Goal: Information Seeking & Learning: Learn about a topic

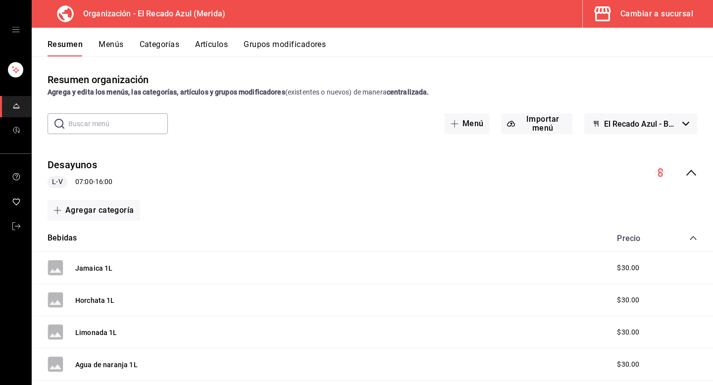
click at [112, 41] on button "Menús" at bounding box center [111, 48] width 25 height 17
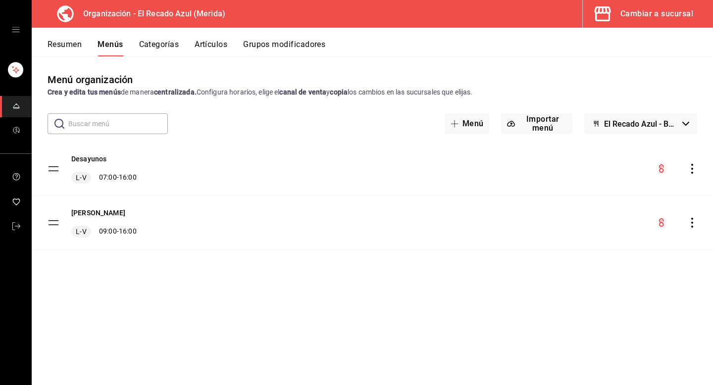
click at [15, 26] on icon "open drawer" at bounding box center [16, 30] width 8 height 8
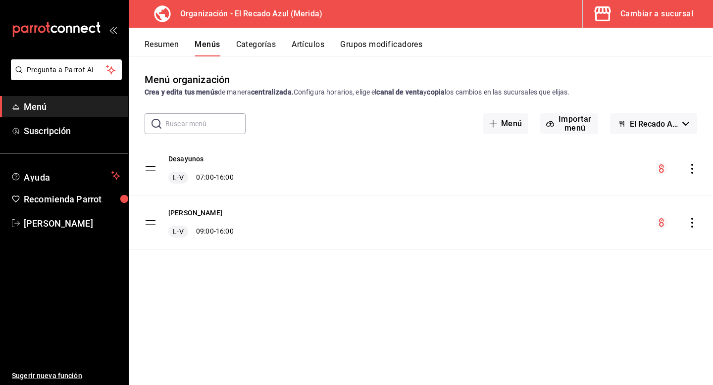
click at [57, 113] on span "Menú" at bounding box center [72, 106] width 97 height 13
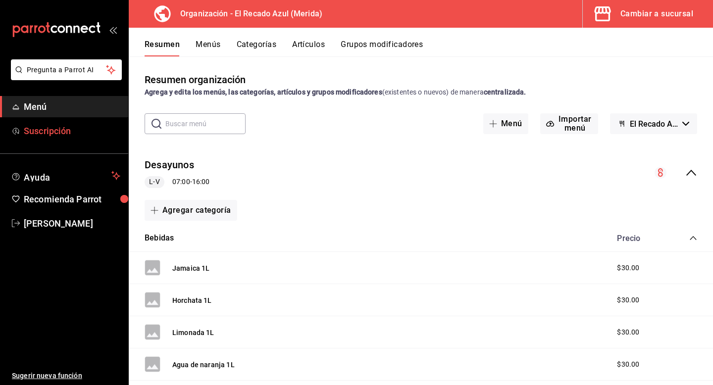
click at [65, 139] on link "Suscripción" at bounding box center [64, 130] width 128 height 21
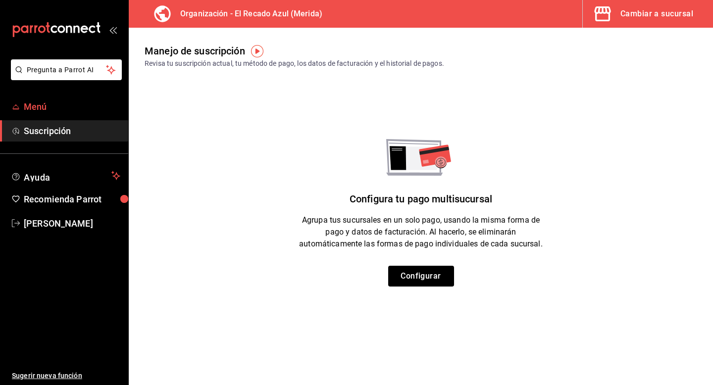
click at [56, 107] on span "Menú" at bounding box center [72, 106] width 97 height 13
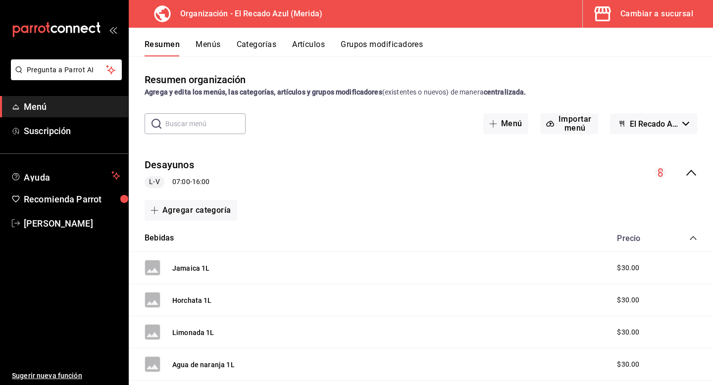
click at [670, 11] on div "Cambiar a sucursal" at bounding box center [656, 14] width 73 height 14
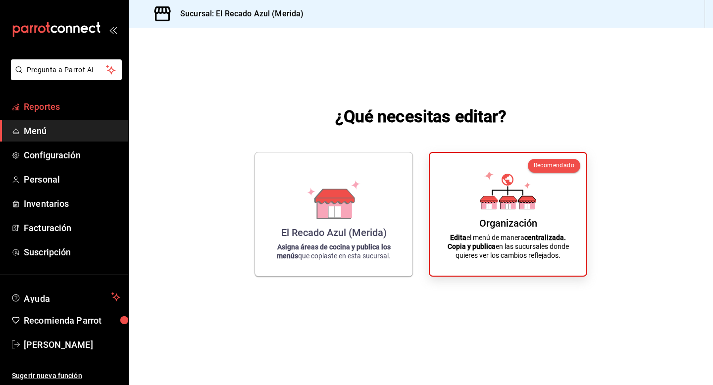
click at [95, 106] on span "Reportes" at bounding box center [72, 106] width 97 height 13
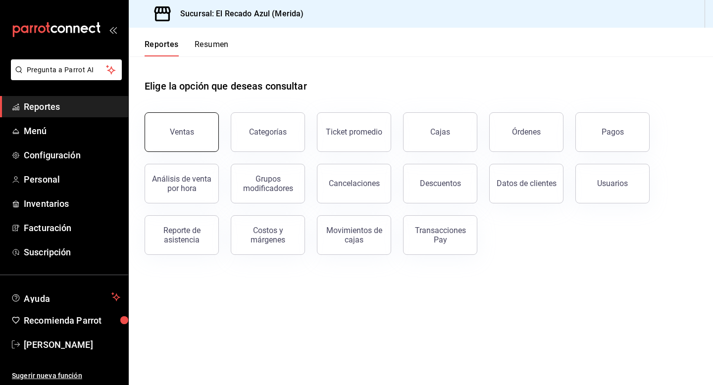
click at [207, 145] on button "Ventas" at bounding box center [182, 132] width 74 height 40
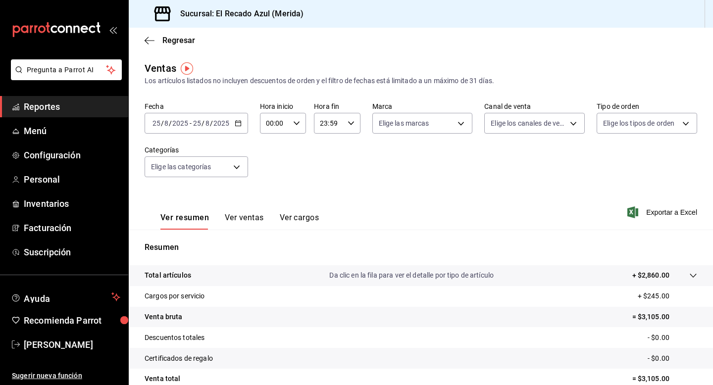
click at [217, 121] on input "2025" at bounding box center [221, 123] width 17 height 8
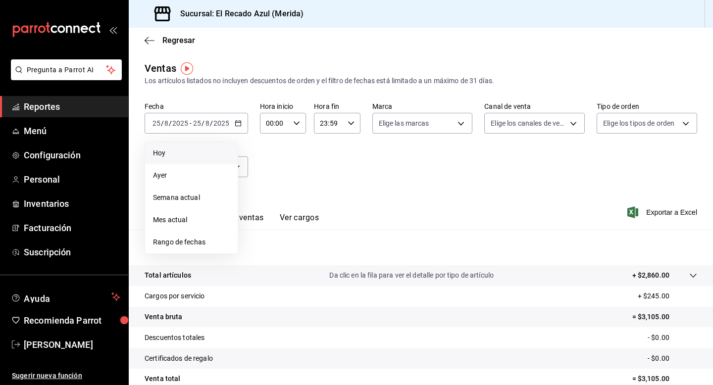
click at [170, 149] on span "Hoy" at bounding box center [191, 153] width 77 height 10
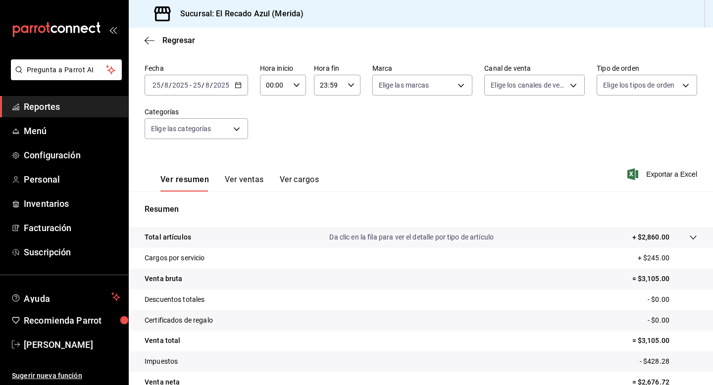
scroll to position [10, 0]
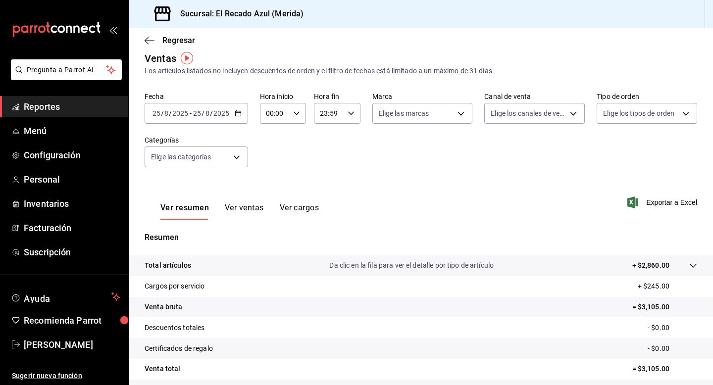
click at [250, 199] on div "Ver resumen Ver ventas Ver cargos" at bounding box center [232, 205] width 174 height 29
click at [250, 207] on button "Ver ventas" at bounding box center [244, 211] width 39 height 17
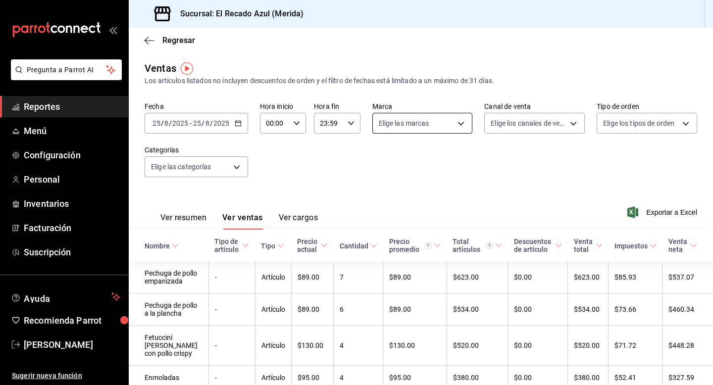
click at [452, 126] on body "Pregunta a Parrot AI Reportes Menú Configuración Personal Inventarios Facturaci…" at bounding box center [356, 192] width 713 height 385
click at [462, 125] on div at bounding box center [356, 192] width 713 height 385
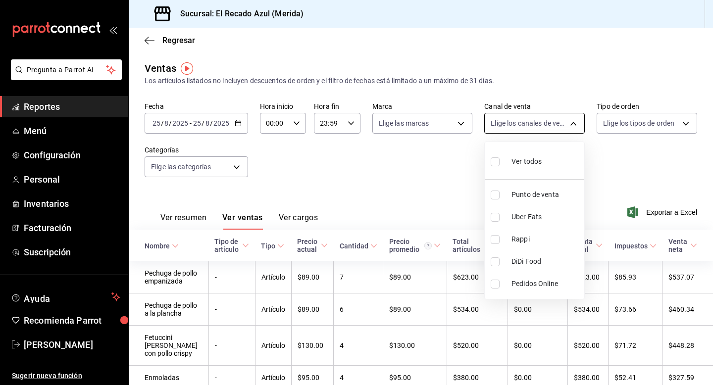
click at [508, 123] on body "Pregunta a Parrot AI Reportes Menú Configuración Personal Inventarios Facturaci…" at bounding box center [356, 192] width 713 height 385
click at [508, 123] on div at bounding box center [356, 192] width 713 height 385
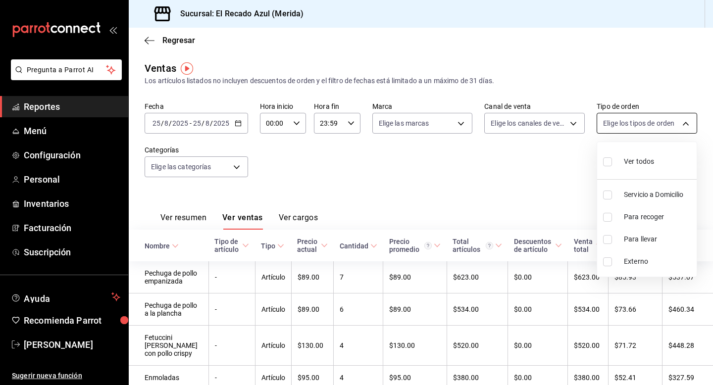
click at [625, 123] on body "Pregunta a Parrot AI Reportes Menú Configuración Personal Inventarios Facturaci…" at bounding box center [356, 192] width 713 height 385
click at [625, 123] on div at bounding box center [356, 192] width 713 height 385
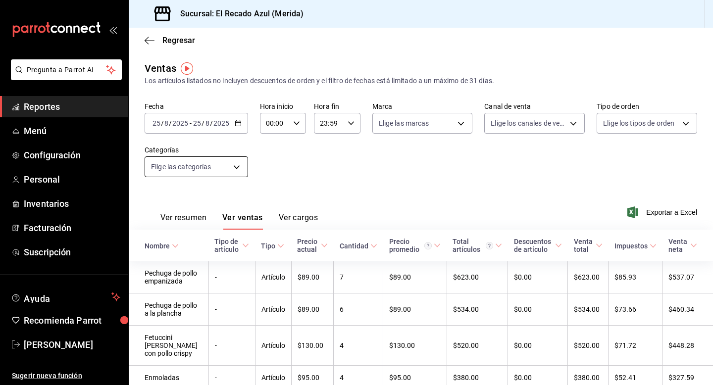
click at [236, 167] on body "Pregunta a Parrot AI Reportes Menú Configuración Personal Inventarios Facturaci…" at bounding box center [356, 192] width 713 height 385
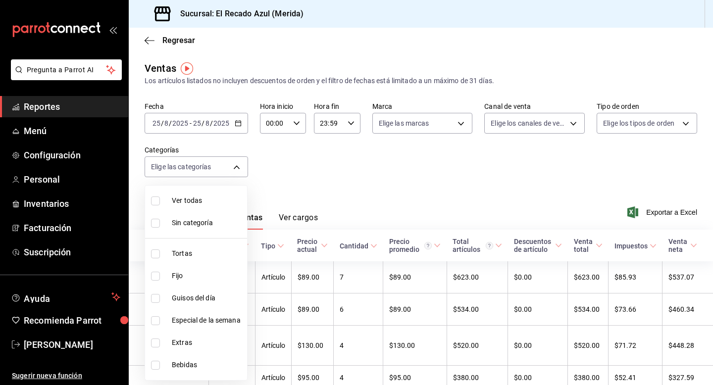
click at [154, 256] on input "checkbox" at bounding box center [155, 253] width 9 height 9
checkbox input "true"
type input "cddaedf4-f15c-4c42-87d3-f50cf5f8b84c"
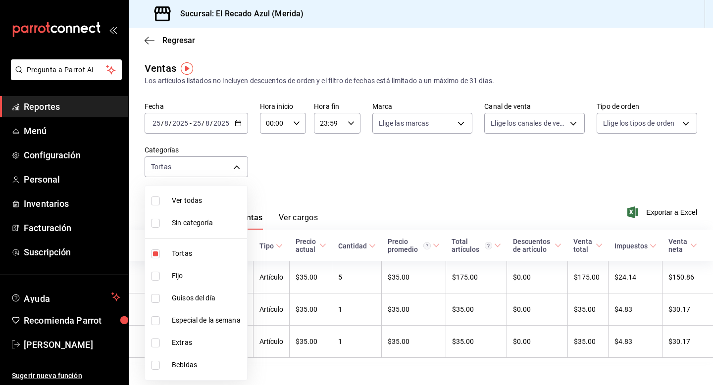
click at [237, 169] on div at bounding box center [356, 192] width 713 height 385
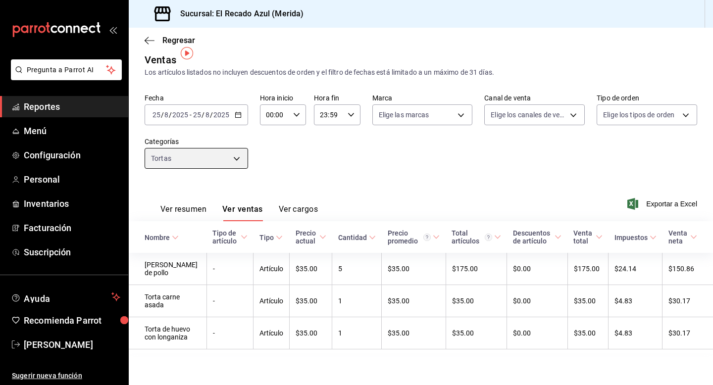
scroll to position [27, 0]
click at [173, 193] on div "Ver resumen Ver ventas Ver cargos" at bounding box center [231, 207] width 173 height 29
click at [177, 204] on button "Ver resumen" at bounding box center [183, 212] width 46 height 17
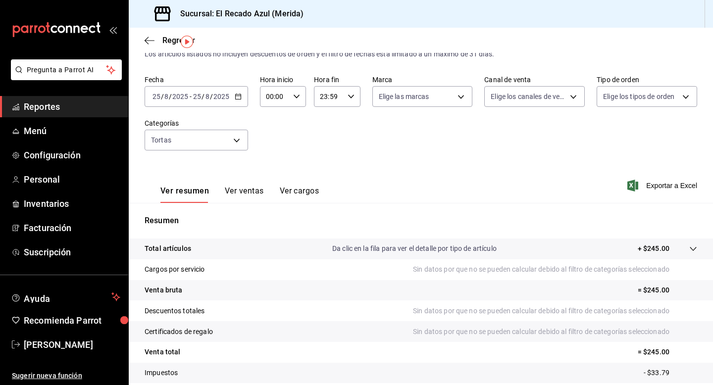
click at [236, 194] on button "Ver ventas" at bounding box center [244, 194] width 39 height 17
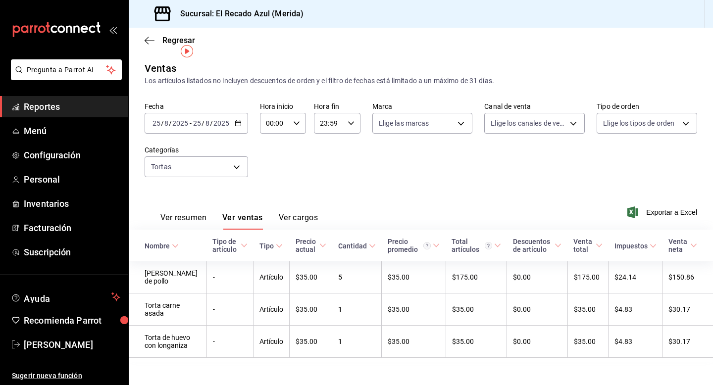
scroll to position [17, 0]
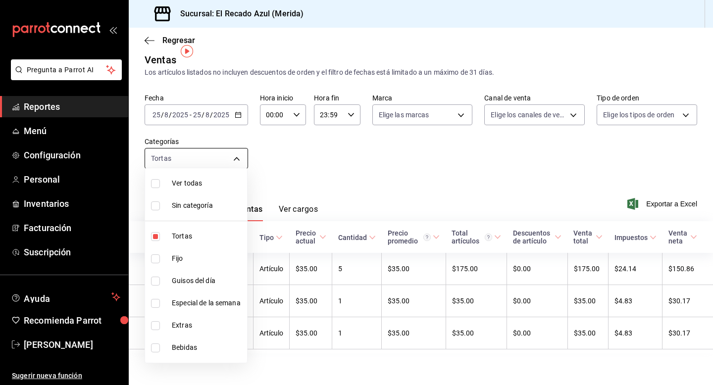
click at [216, 149] on body "Pregunta a Parrot AI Reportes Menú Configuración Personal Inventarios Facturaci…" at bounding box center [356, 192] width 713 height 385
click at [155, 235] on input "checkbox" at bounding box center [155, 236] width 9 height 9
checkbox input "false"
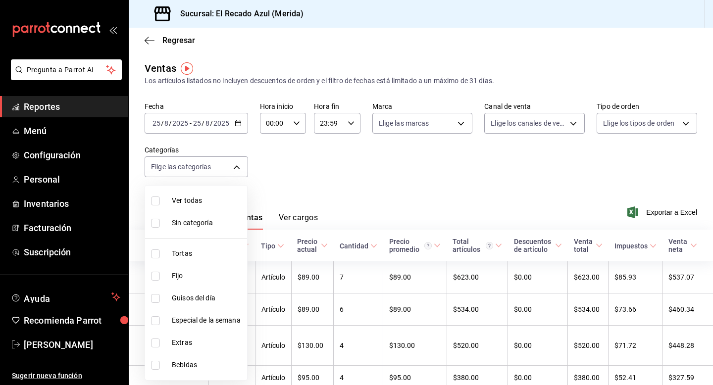
click at [155, 278] on input "checkbox" at bounding box center [155, 276] width 9 height 9
checkbox input "true"
type input "a7831855-3bdb-4702-9fc6-726326d43bee"
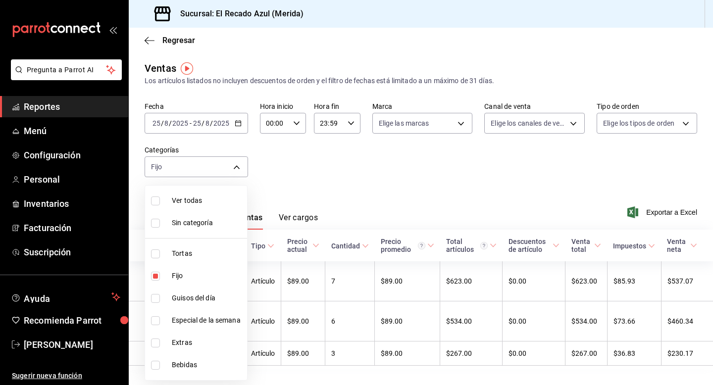
click at [155, 295] on input "checkbox" at bounding box center [155, 298] width 9 height 9
checkbox input "true"
type input "a7831855-3bdb-4702-9fc6-726326d43bee,13bcb92e-1a83-413e-a7fd-17f400a31821"
click at [156, 316] on input "checkbox" at bounding box center [155, 320] width 9 height 9
checkbox input "true"
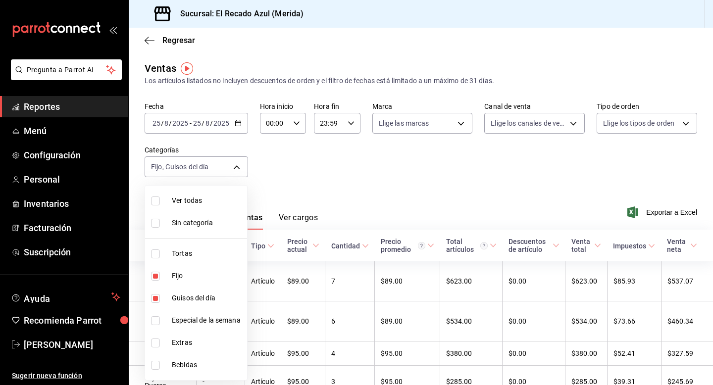
type input "a7831855-3bdb-4702-9fc6-726326d43bee,13bcb92e-1a83-413e-a7fd-17f400a31821,20bc0…"
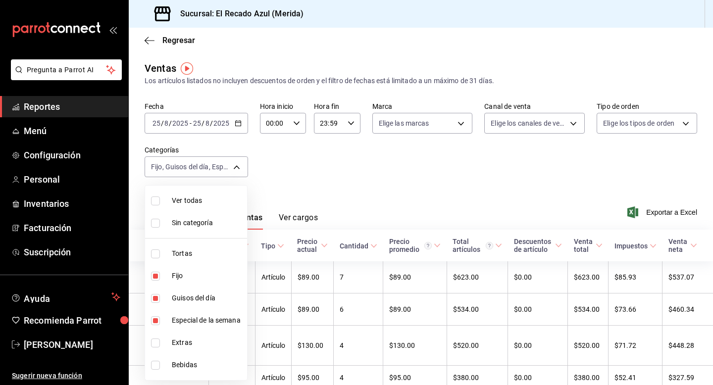
click at [240, 166] on div at bounding box center [356, 192] width 713 height 385
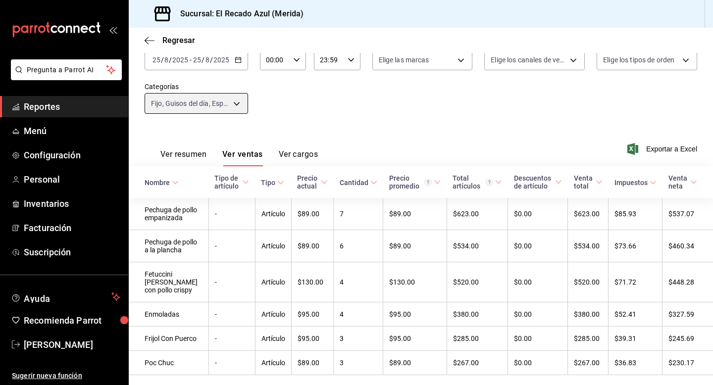
scroll to position [72, 0]
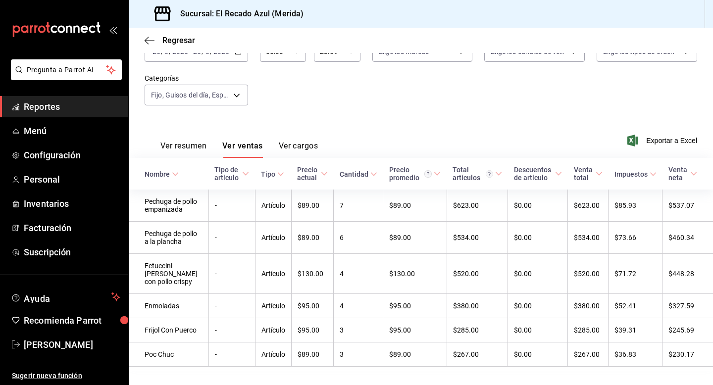
click at [190, 150] on button "Ver resumen" at bounding box center [183, 149] width 46 height 17
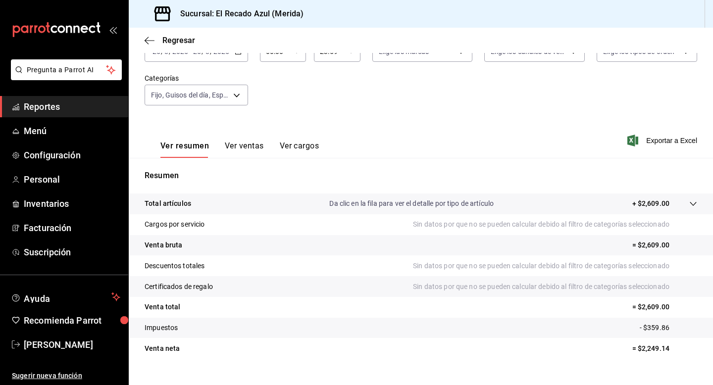
click at [249, 149] on button "Ver ventas" at bounding box center [244, 149] width 39 height 17
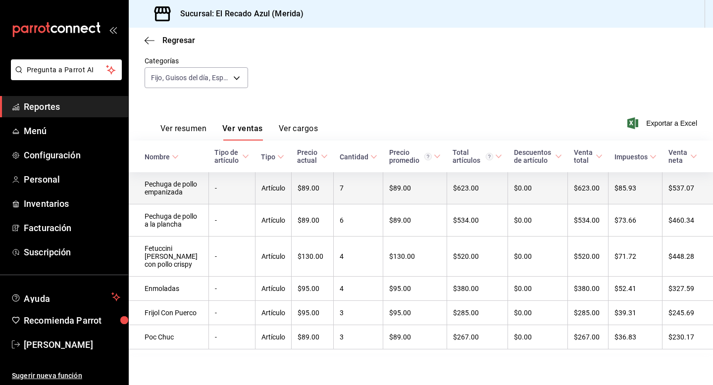
scroll to position [116, 0]
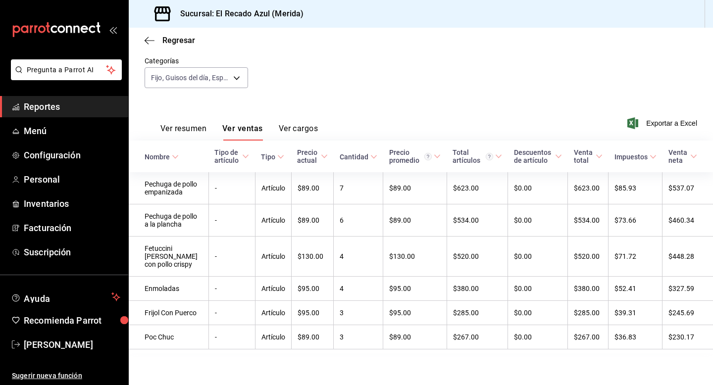
click at [208, 124] on div "Ver resumen Ver ventas Ver cargos" at bounding box center [238, 132] width 157 height 17
click at [201, 124] on button "Ver resumen" at bounding box center [183, 132] width 46 height 17
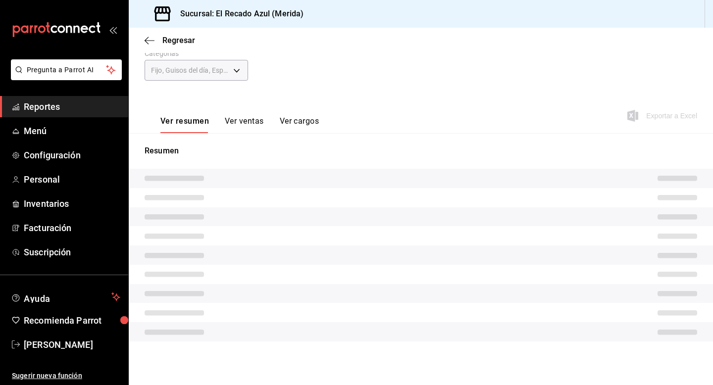
scroll to position [89, 0]
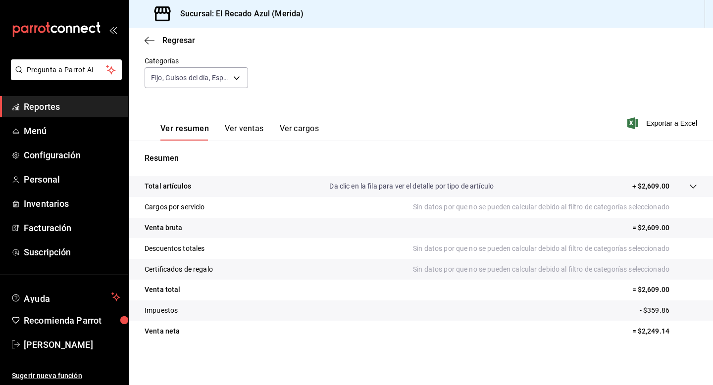
click at [255, 130] on button "Ver ventas" at bounding box center [244, 132] width 39 height 17
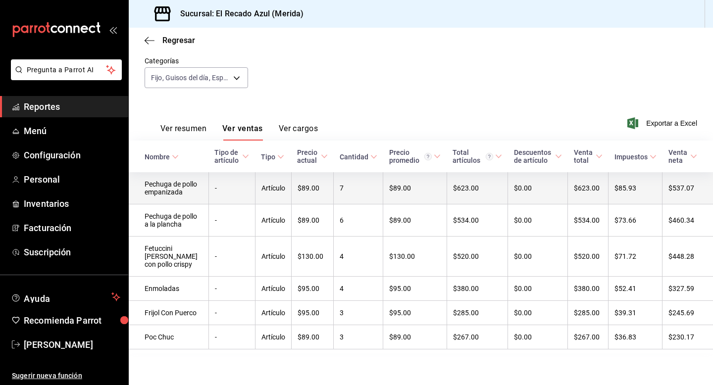
scroll to position [116, 0]
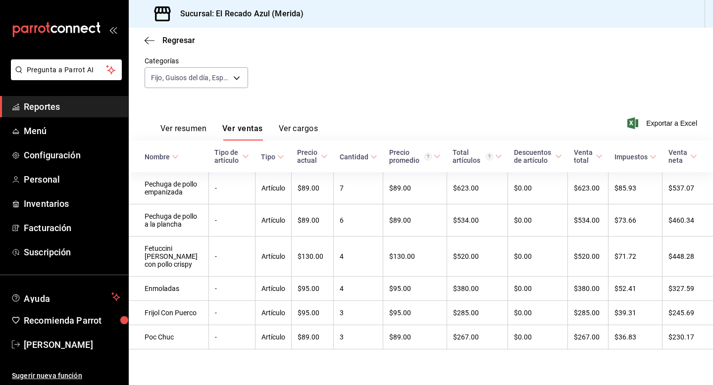
click at [195, 124] on button "Ver resumen" at bounding box center [183, 132] width 46 height 17
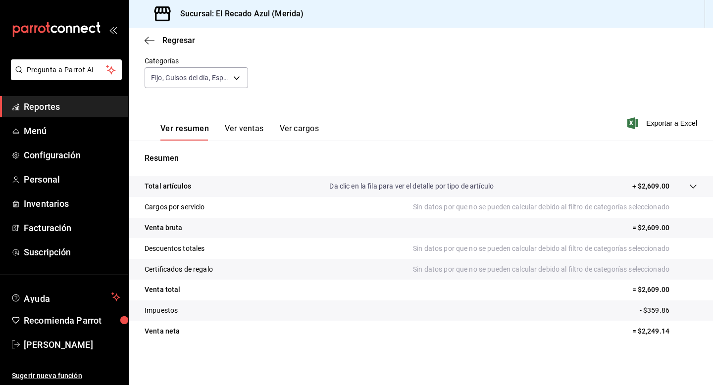
scroll to position [89, 0]
click at [220, 78] on body "Pregunta a Parrot AI Reportes Menú Configuración Personal Inventarios Facturaci…" at bounding box center [356, 192] width 713 height 385
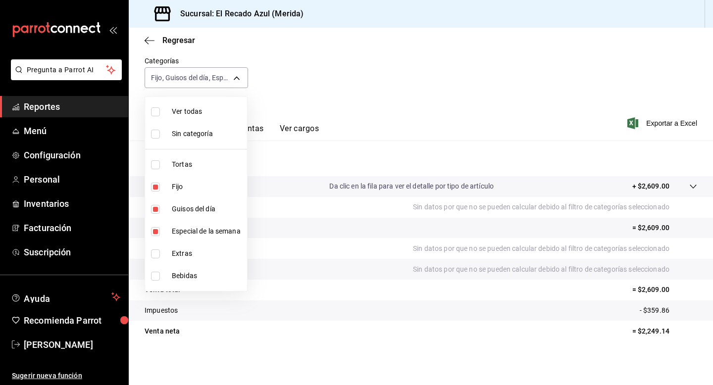
click at [158, 190] on input "checkbox" at bounding box center [155, 187] width 9 height 9
checkbox input "false"
type input "13bcb92e-1a83-413e-a7fd-17f400a31821,20bc0c80-1e0a-4bd7-9a20-bec70616356c"
click at [156, 206] on input "checkbox" at bounding box center [155, 209] width 9 height 9
checkbox input "false"
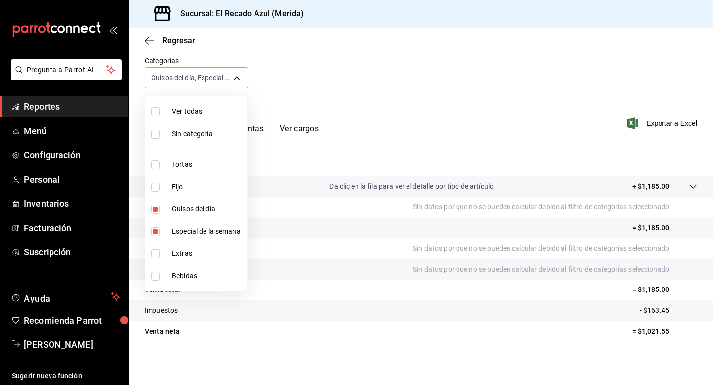
type input "20bc0c80-1e0a-4bd7-9a20-bec70616356c"
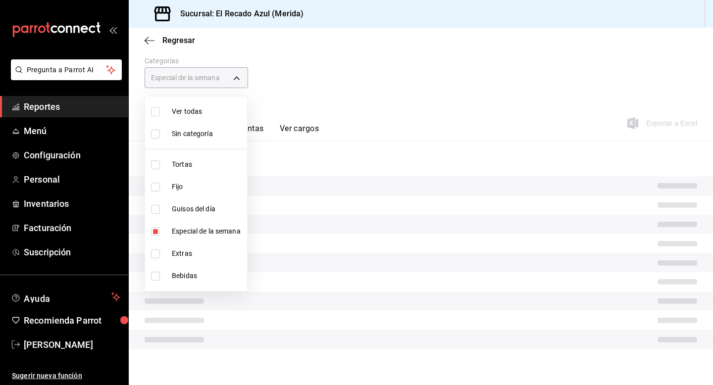
click at [157, 226] on li "Especial de la semana" at bounding box center [196, 231] width 102 height 22
checkbox input "false"
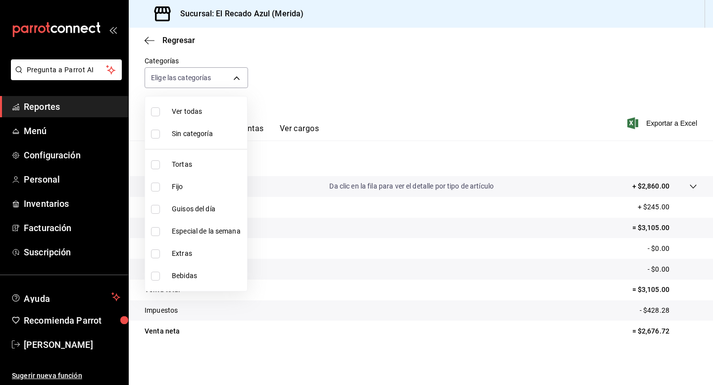
click at [158, 257] on input "checkbox" at bounding box center [155, 253] width 9 height 9
checkbox input "true"
type input "d6317b1c-ff53-41b5-8696-cf89c697b0c8"
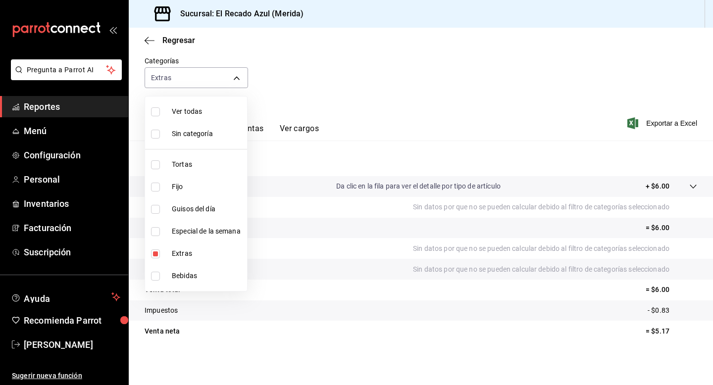
click at [458, 122] on div at bounding box center [356, 192] width 713 height 385
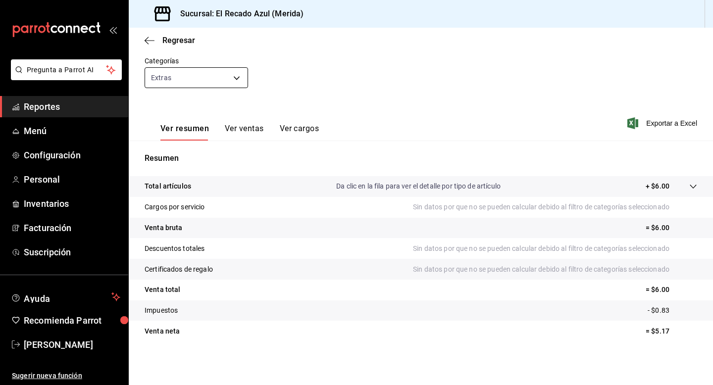
click at [236, 70] on body "Pregunta a Parrot AI Reportes Menú Configuración Personal Inventarios Facturaci…" at bounding box center [356, 192] width 713 height 385
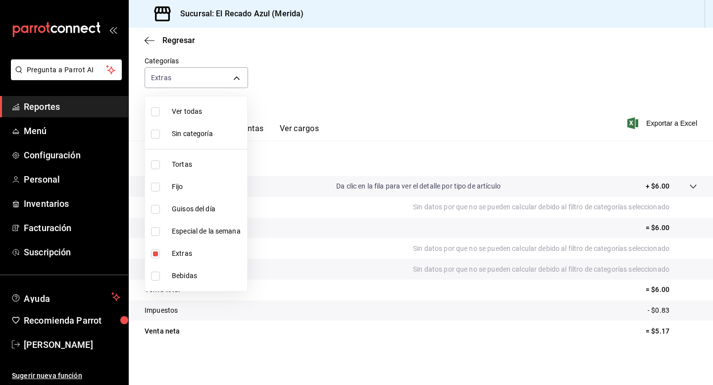
click at [159, 115] on input "checkbox" at bounding box center [155, 111] width 9 height 9
checkbox input "true"
type input "cddaedf4-f15c-4c42-87d3-f50cf5f8b84c,a7831855-3bdb-4702-9fc6-726326d43bee,13bcb…"
checkbox input "true"
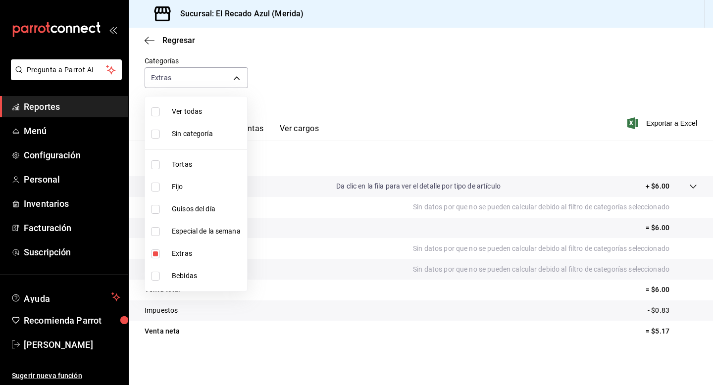
checkbox input "true"
click at [694, 186] on div at bounding box center [356, 192] width 713 height 385
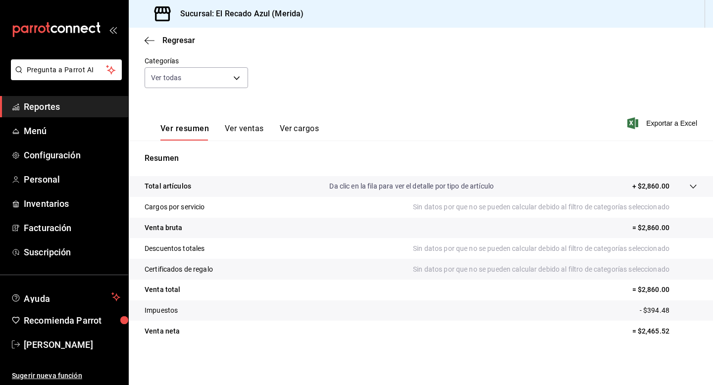
click at [694, 186] on icon at bounding box center [693, 187] width 6 height 4
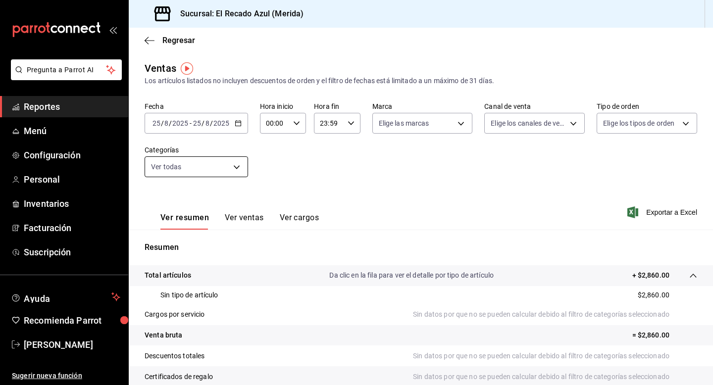
click at [233, 161] on body "Pregunta a Parrot AI Reportes Menú Configuración Personal Inventarios Facturaci…" at bounding box center [356, 192] width 713 height 385
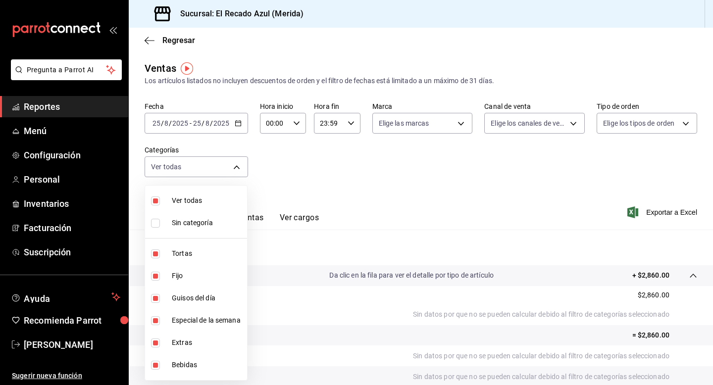
click at [233, 160] on div at bounding box center [356, 192] width 713 height 385
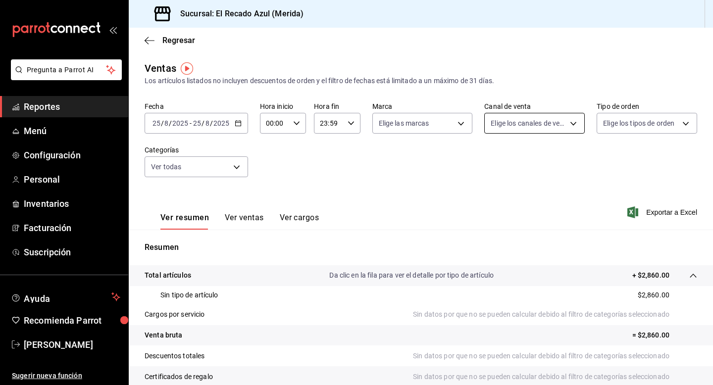
click at [546, 127] on body "Pregunta a Parrot AI Reportes Menú Configuración Personal Inventarios Facturaci…" at bounding box center [356, 192] width 713 height 385
click at [546, 126] on div at bounding box center [356, 192] width 713 height 385
click at [440, 117] on body "Pregunta a Parrot AI Reportes Menú Configuración Personal Inventarios Facturaci…" at bounding box center [356, 192] width 713 height 385
click at [440, 117] on div at bounding box center [356, 192] width 713 height 385
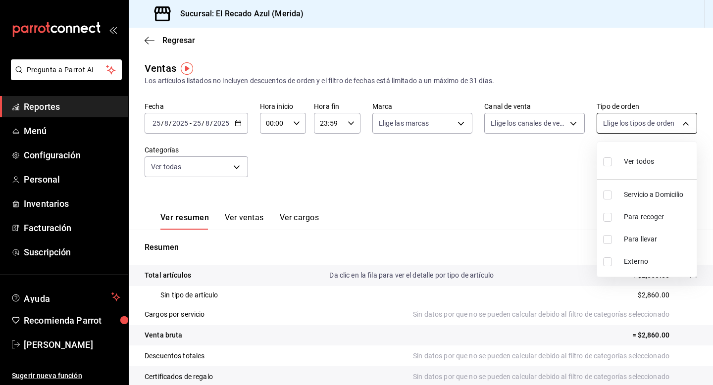
click at [659, 113] on body "Pregunta a Parrot AI Reportes Menú Configuración Personal Inventarios Facturaci…" at bounding box center [356, 192] width 713 height 385
click at [659, 113] on div at bounding box center [356, 192] width 713 height 385
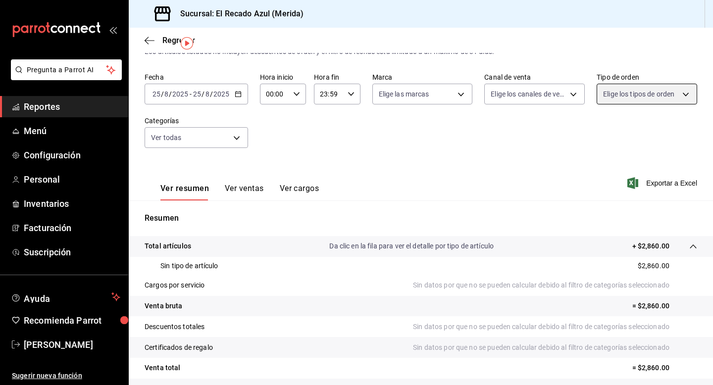
scroll to position [41, 0]
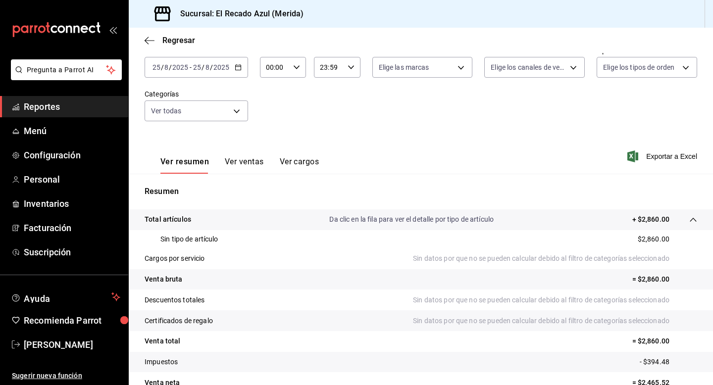
click at [303, 166] on button "Ver cargos" at bounding box center [300, 165] width 40 height 17
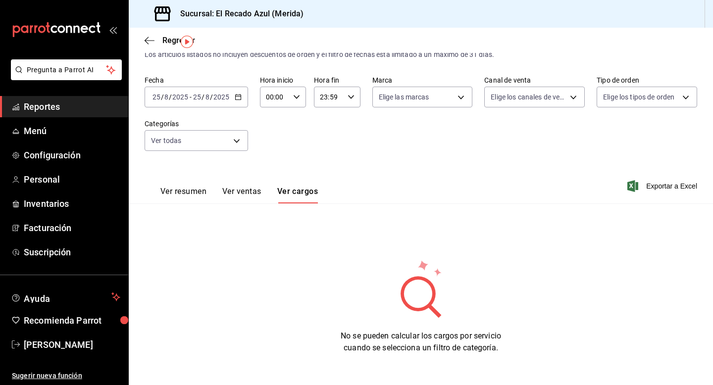
click at [244, 191] on button "Ver ventas" at bounding box center [241, 195] width 39 height 17
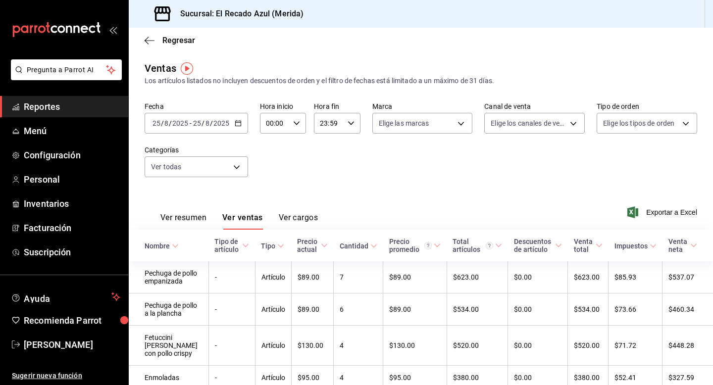
click at [193, 216] on button "Ver resumen" at bounding box center [183, 221] width 46 height 17
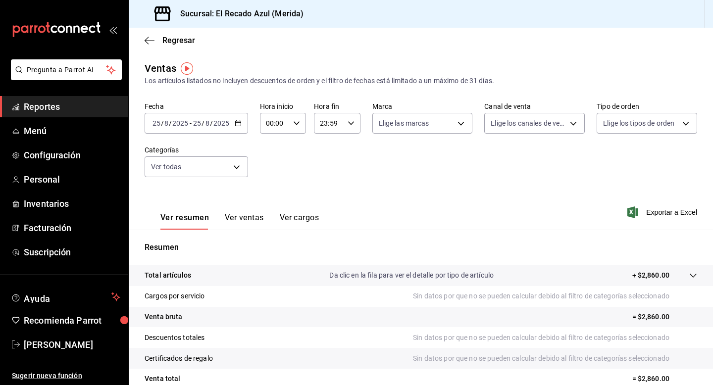
click at [60, 111] on span "Reportes" at bounding box center [72, 106] width 97 height 13
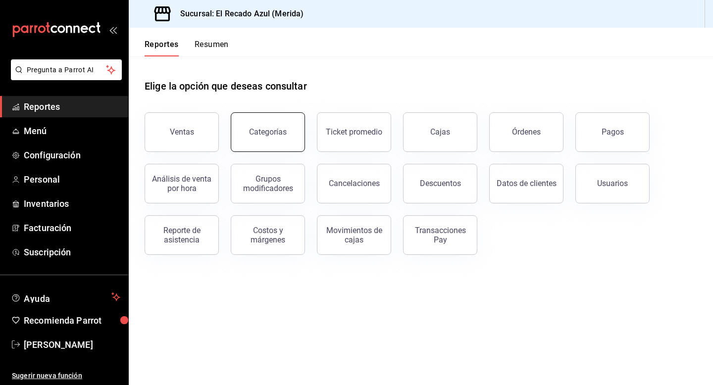
click at [282, 137] on button "Categorías" at bounding box center [268, 132] width 74 height 40
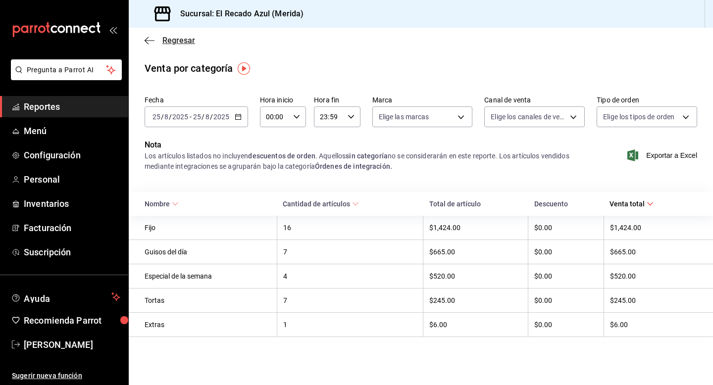
click at [148, 43] on icon "button" at bounding box center [147, 40] width 4 height 7
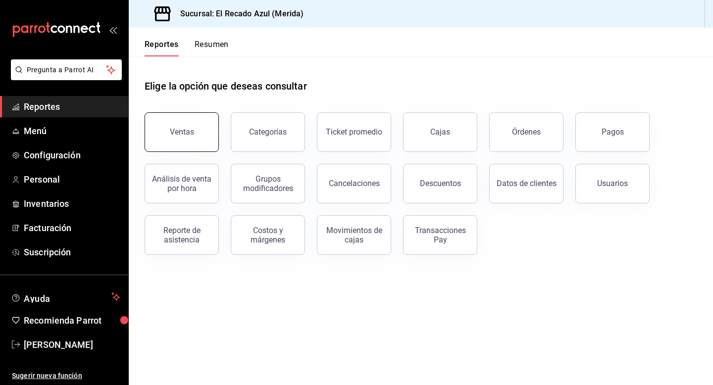
click at [188, 134] on div "Ventas" at bounding box center [182, 131] width 24 height 9
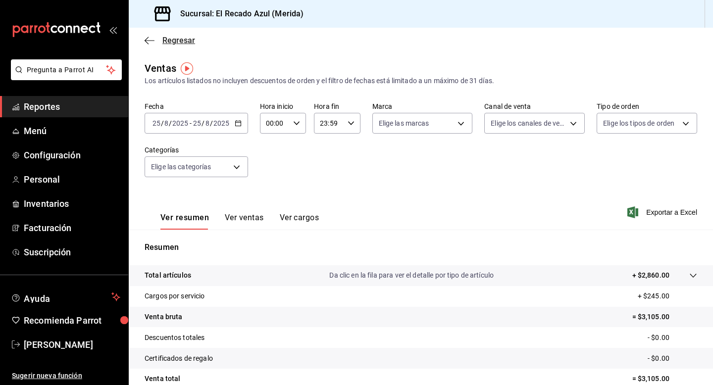
click at [145, 40] on icon "button" at bounding box center [150, 40] width 10 height 9
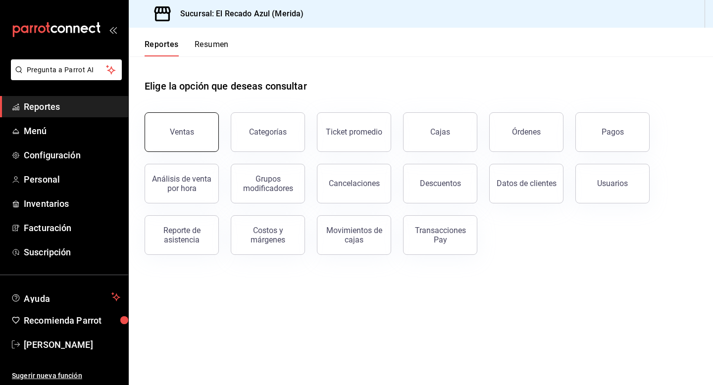
click at [184, 118] on button "Ventas" at bounding box center [182, 132] width 74 height 40
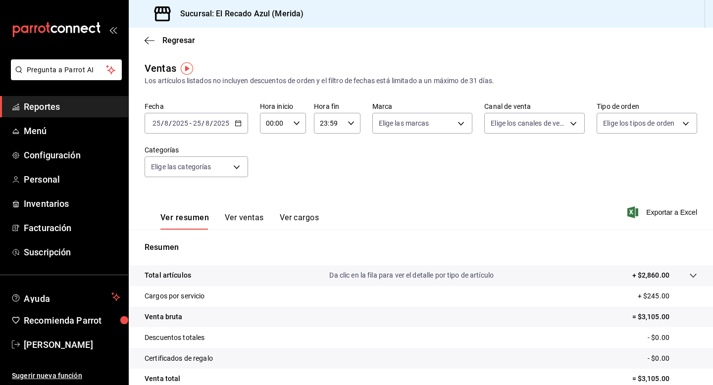
click at [256, 216] on button "Ver ventas" at bounding box center [244, 221] width 39 height 17
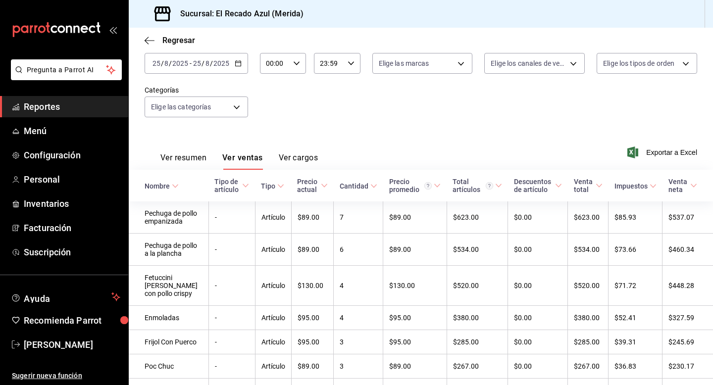
scroll to position [59, 0]
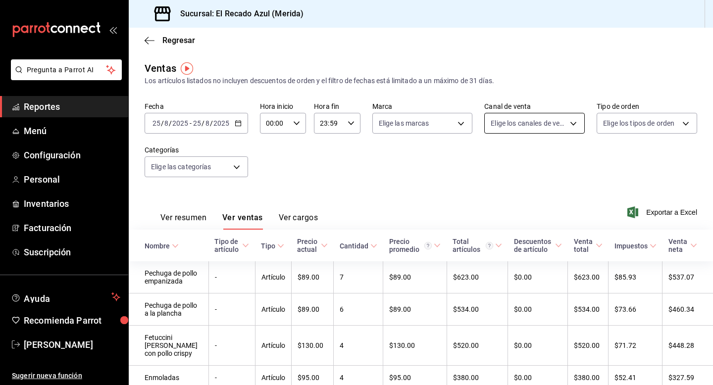
click at [553, 131] on body "Pregunta a Parrot AI Reportes Menú Configuración Personal Inventarios Facturaci…" at bounding box center [356, 192] width 713 height 385
click at [553, 131] on div at bounding box center [356, 192] width 713 height 385
click at [618, 125] on body "Pregunta a Parrot AI Reportes Menú Configuración Personal Inventarios Facturaci…" at bounding box center [356, 192] width 713 height 385
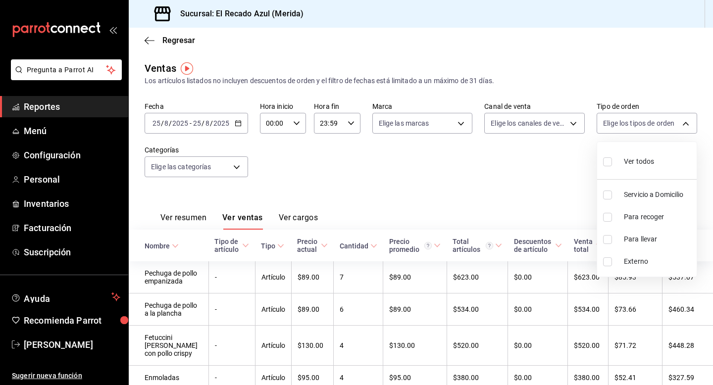
click at [618, 125] on div at bounding box center [356, 192] width 713 height 385
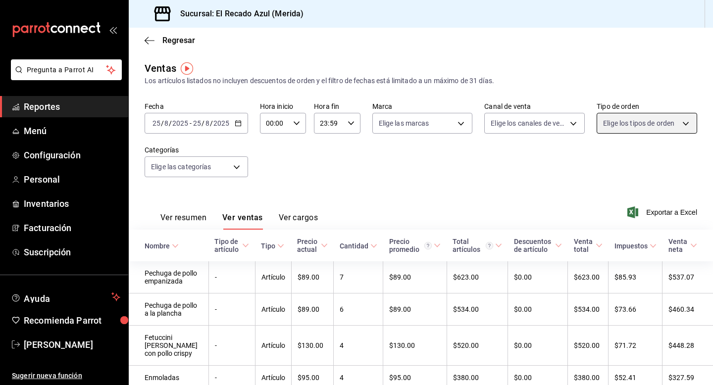
scroll to position [1, 0]
click at [152, 36] on icon "button" at bounding box center [150, 40] width 10 height 9
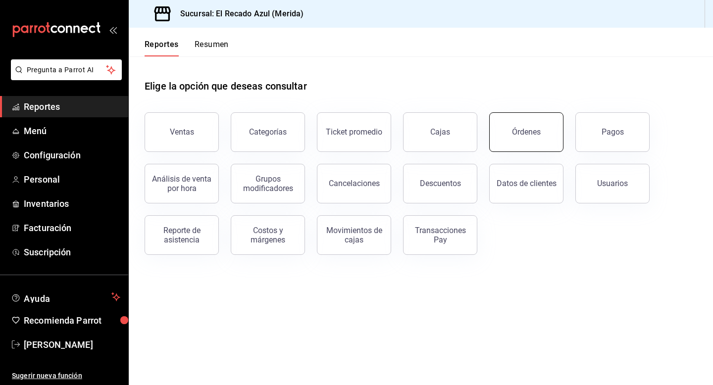
click at [548, 132] on button "Órdenes" at bounding box center [526, 132] width 74 height 40
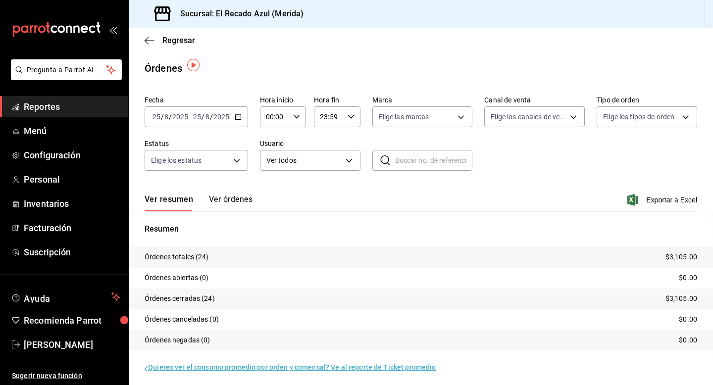
scroll to position [3, 0]
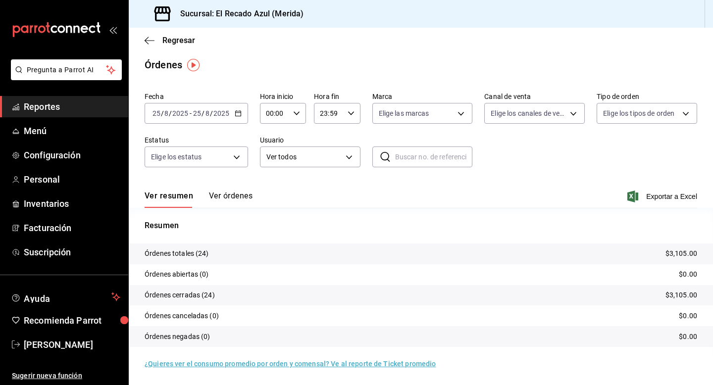
click at [222, 199] on button "Ver órdenes" at bounding box center [231, 199] width 44 height 17
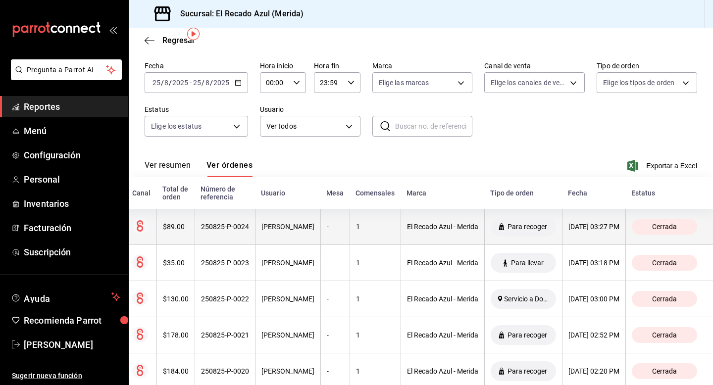
scroll to position [35, 0]
click at [269, 227] on div "[PERSON_NAME]" at bounding box center [287, 226] width 53 height 8
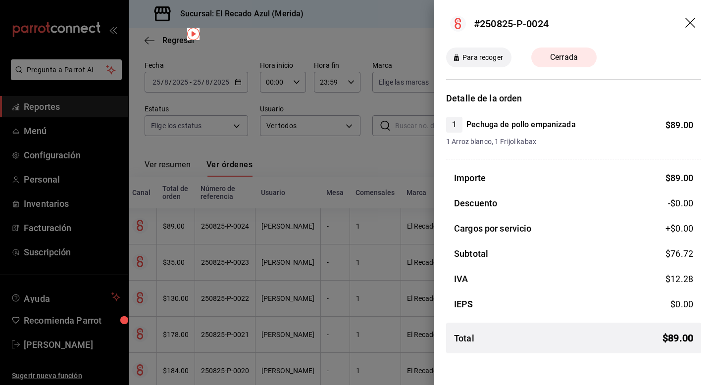
click at [687, 26] on icon "drag" at bounding box center [690, 23] width 10 height 10
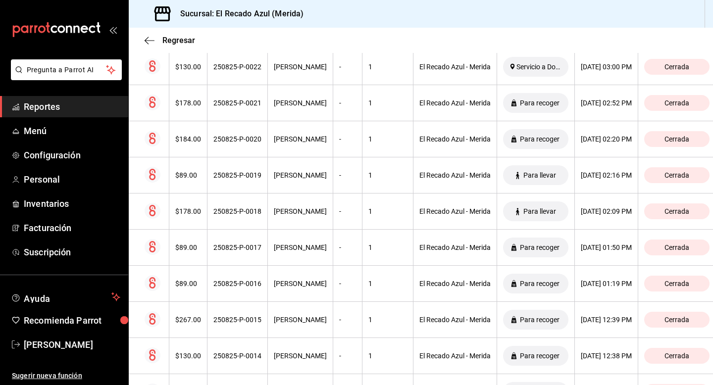
scroll to position [170, 0]
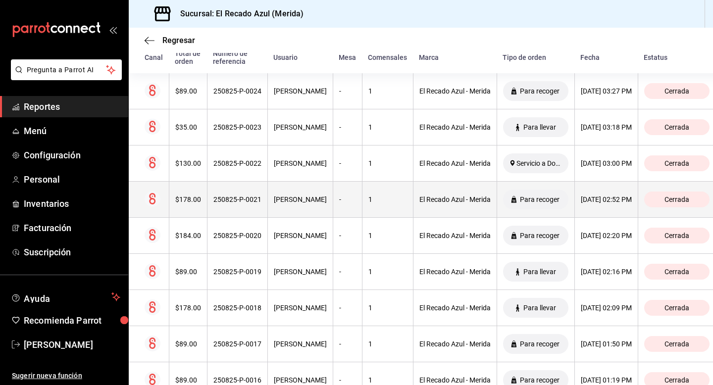
click at [325, 214] on th "[PERSON_NAME]" at bounding box center [299, 200] width 65 height 36
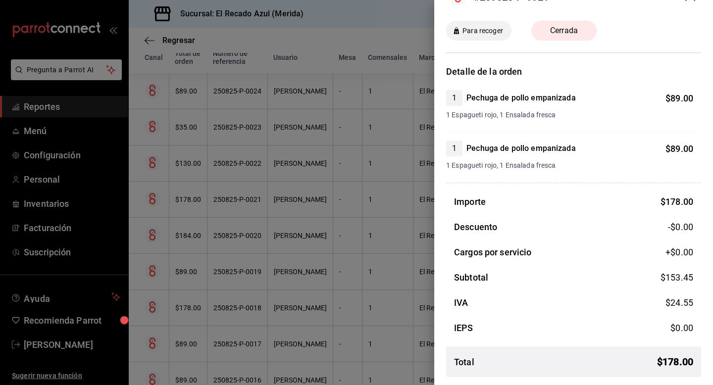
scroll to position [0, 0]
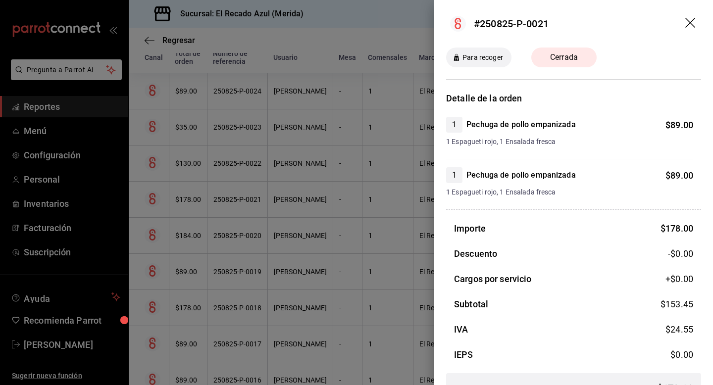
click at [561, 53] on span "Cerrada" at bounding box center [564, 57] width 40 height 12
click at [693, 20] on icon "drag" at bounding box center [691, 24] width 12 height 12
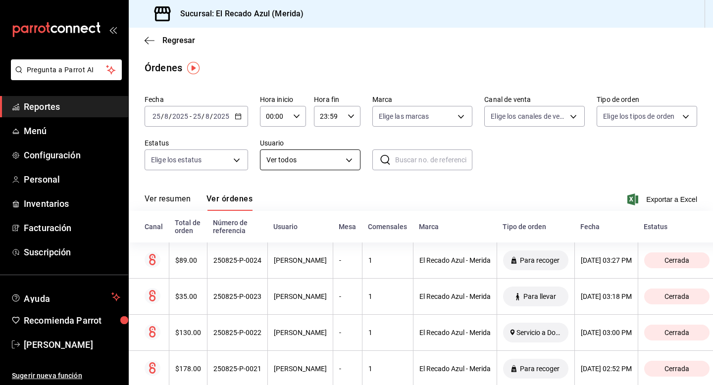
click at [322, 162] on body "Pregunta a Parrot AI Reportes Menú Configuración Personal Inventarios Facturaci…" at bounding box center [356, 192] width 713 height 385
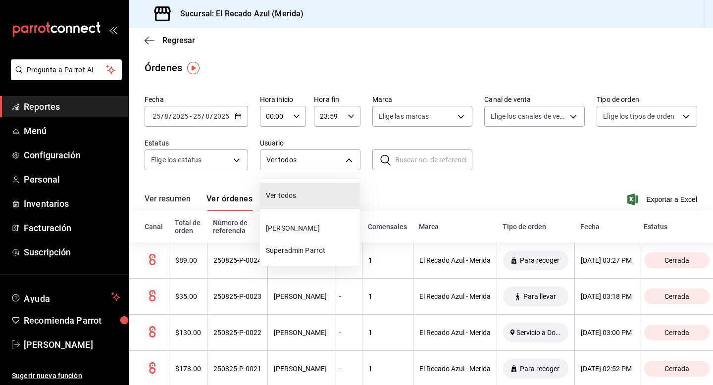
click at [403, 171] on div at bounding box center [356, 192] width 713 height 385
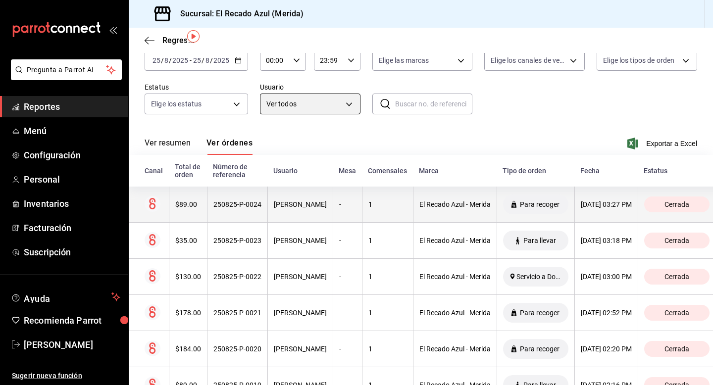
scroll to position [68, 0]
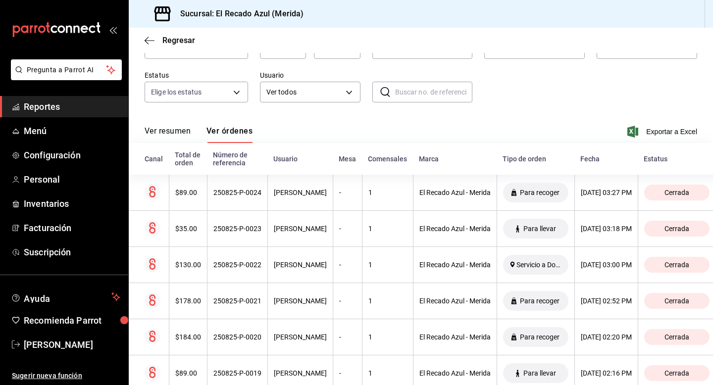
click at [165, 133] on button "Ver resumen" at bounding box center [168, 134] width 46 height 17
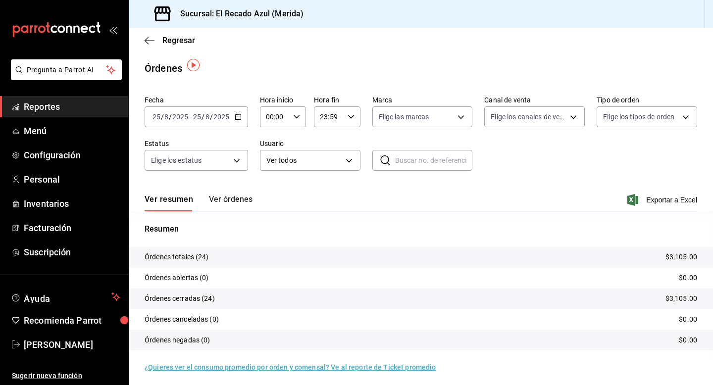
scroll to position [3, 0]
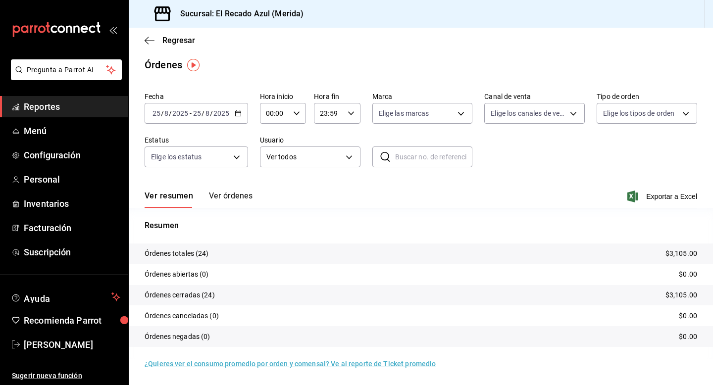
click at [432, 256] on tr "Órdenes totales (24) $3,105.00" at bounding box center [421, 254] width 584 height 21
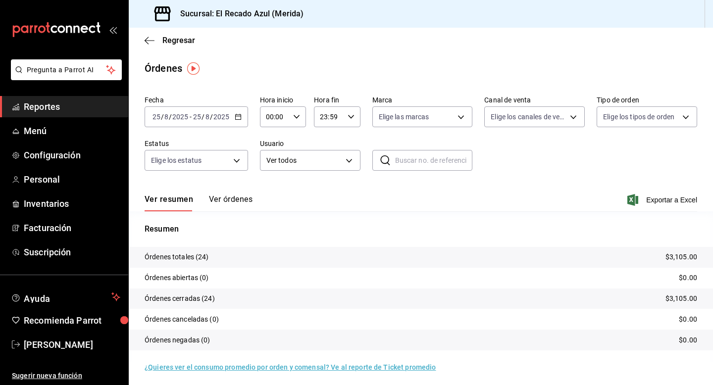
click at [569, 259] on tr "Órdenes totales (24) $3,105.00" at bounding box center [421, 257] width 584 height 21
click at [150, 35] on div "Regresar" at bounding box center [421, 40] width 584 height 25
click at [147, 41] on icon "button" at bounding box center [150, 40] width 10 height 9
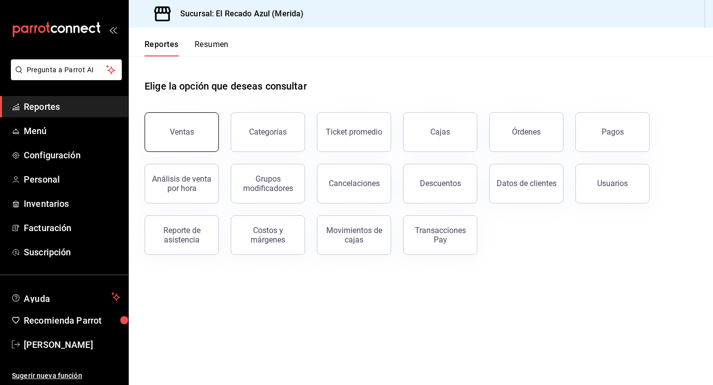
click at [182, 136] on div "Ventas" at bounding box center [182, 131] width 24 height 9
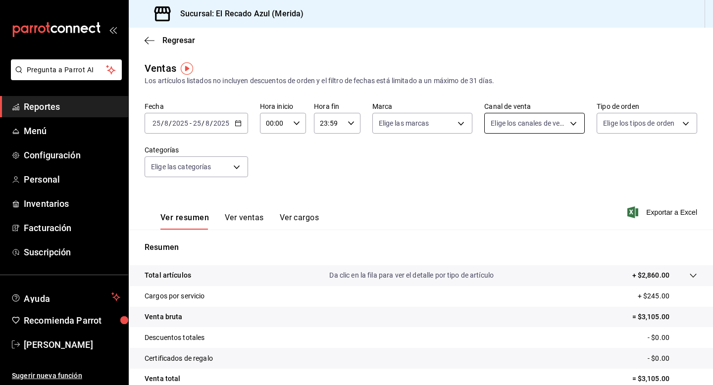
click at [542, 127] on body "Pregunta a Parrot AI Reportes Menú Configuración Personal Inventarios Facturaci…" at bounding box center [356, 192] width 713 height 385
click at [609, 130] on div at bounding box center [356, 192] width 713 height 385
click at [609, 130] on body "Pregunta a Parrot AI Reportes Menú Configuración Personal Inventarios Facturaci…" at bounding box center [356, 192] width 713 height 385
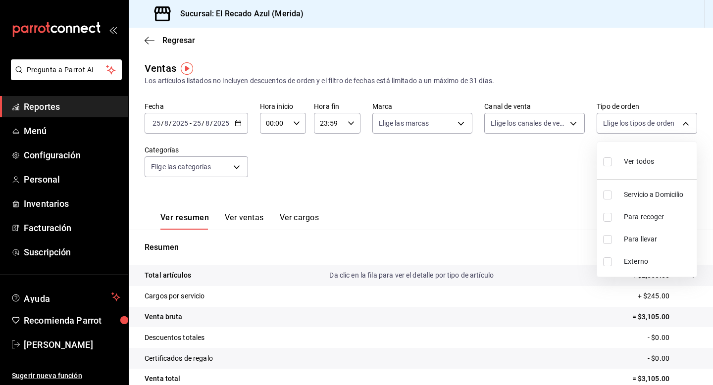
click at [234, 171] on div at bounding box center [356, 192] width 713 height 385
click at [236, 153] on div "Elige las categorías" at bounding box center [196, 164] width 103 height 25
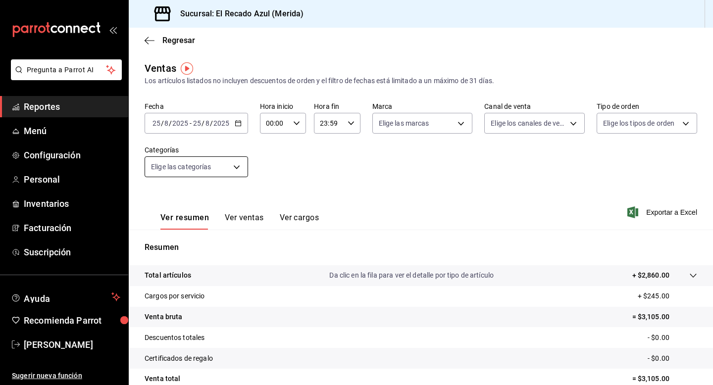
click at [235, 162] on body "Pregunta a Parrot AI Reportes Menú Configuración Personal Inventarios Facturaci…" at bounding box center [356, 192] width 713 height 385
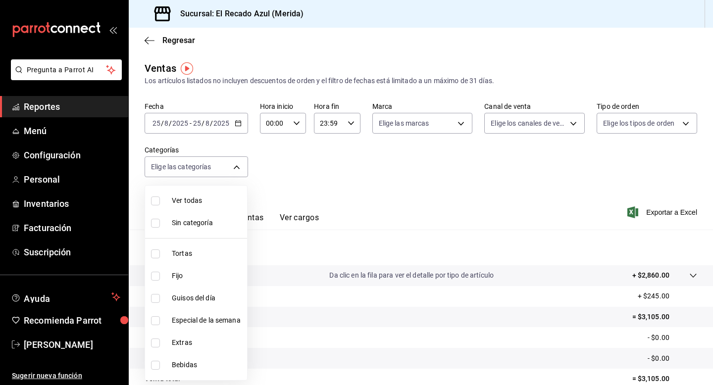
click at [192, 301] on span "Guisos del día" at bounding box center [207, 298] width 71 height 10
type input "13bcb92e-1a83-413e-a7fd-17f400a31821"
checkbox input "true"
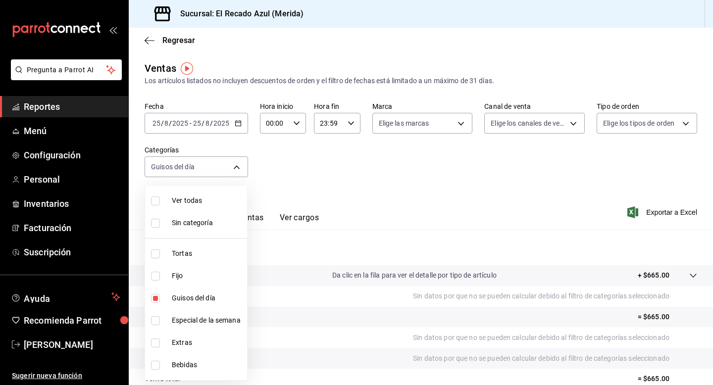
click at [381, 195] on div at bounding box center [356, 192] width 713 height 385
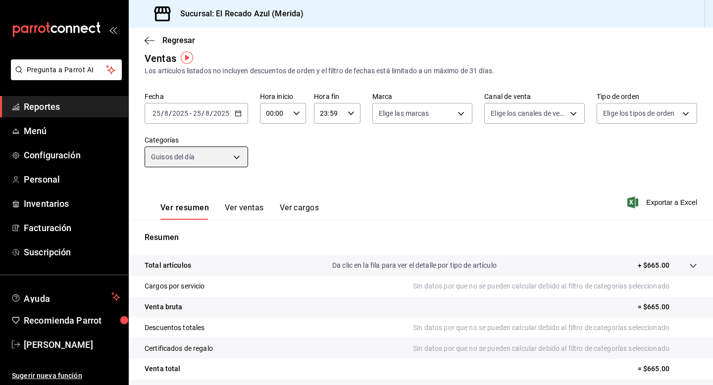
scroll to position [11, 0]
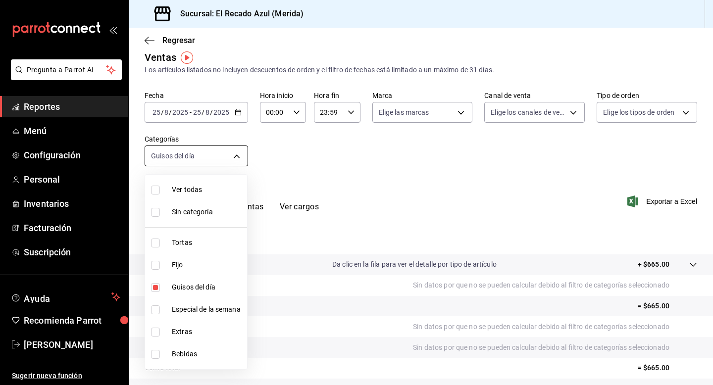
click at [224, 159] on body "Pregunta a Parrot AI Reportes Menú Configuración Personal Inventarios Facturaci…" at bounding box center [356, 192] width 713 height 385
click at [214, 307] on span "Especial de la semana" at bounding box center [207, 309] width 71 height 10
type input "13bcb92e-1a83-413e-a7fd-17f400a31821,20bc0c80-1e0a-4bd7-9a20-bec70616356c"
checkbox input "true"
click at [262, 207] on div at bounding box center [356, 192] width 713 height 385
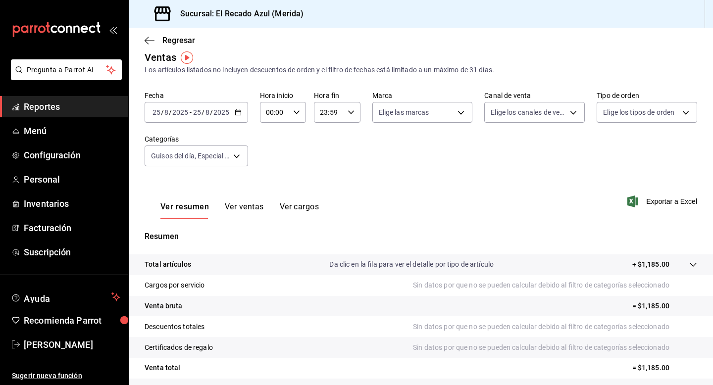
click at [256, 207] on button "Ver ventas" at bounding box center [244, 210] width 39 height 17
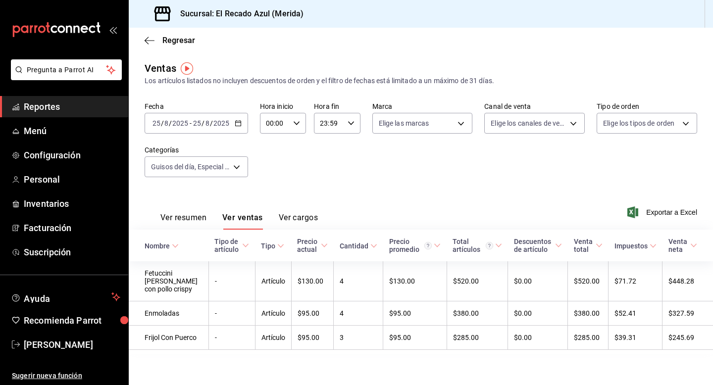
scroll to position [10, 0]
